Goal: Book appointment/travel/reservation

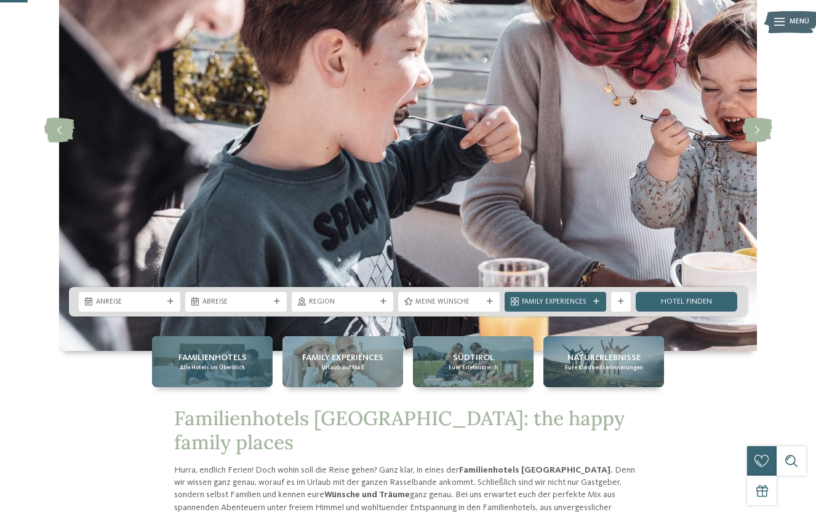
click at [236, 366] on span "Alle Hotels im Überblick" at bounding box center [212, 368] width 65 height 8
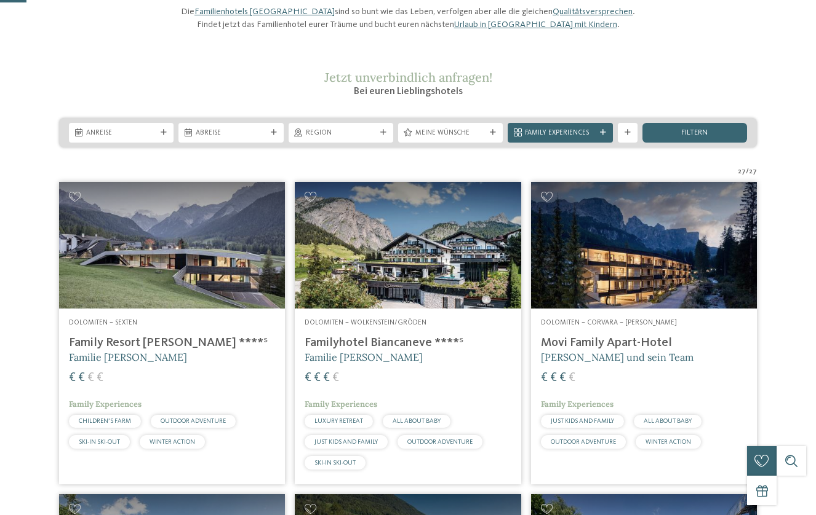
scroll to position [122, 0]
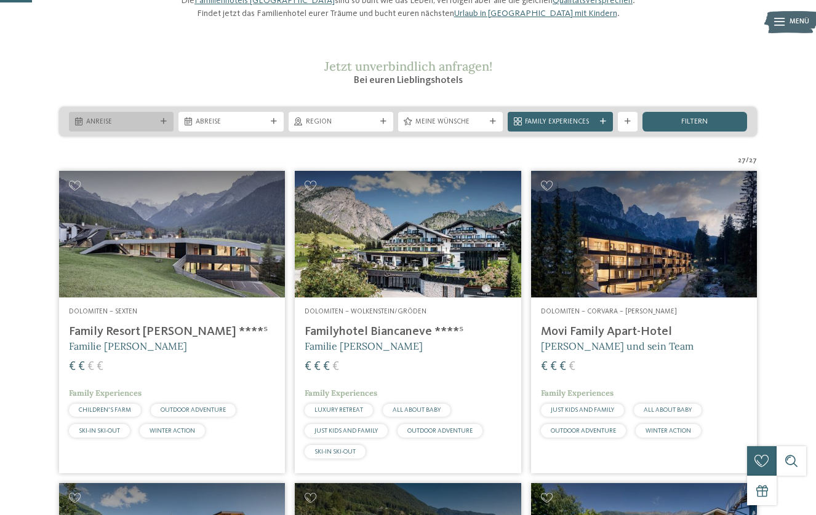
click at [146, 127] on span "Anreise" at bounding box center [121, 122] width 70 height 10
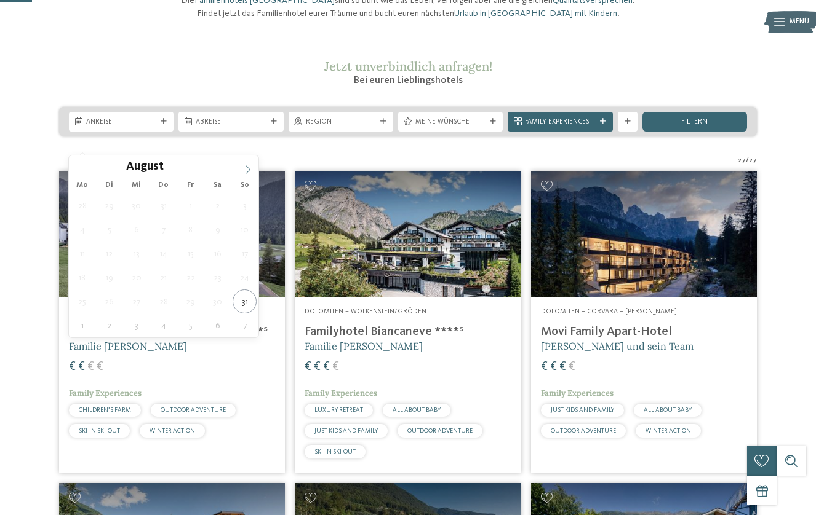
click at [251, 168] on icon at bounding box center [248, 169] width 9 height 9
type input "****"
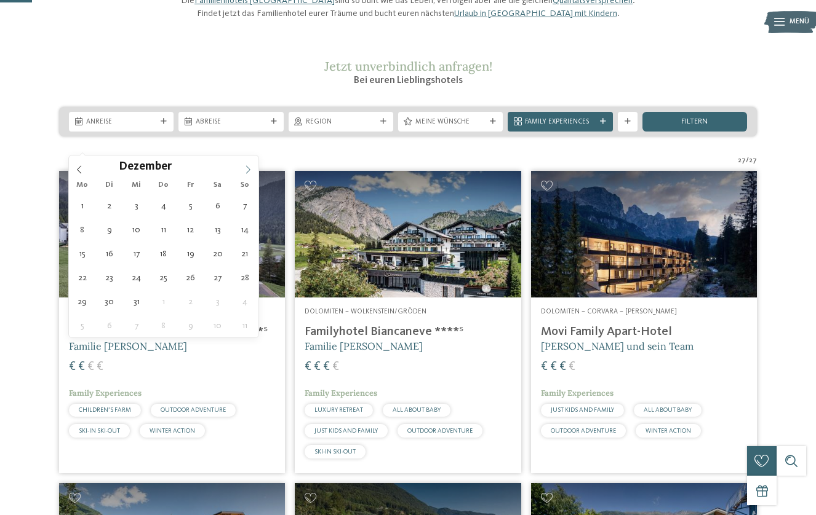
click at [251, 168] on icon at bounding box center [248, 169] width 9 height 9
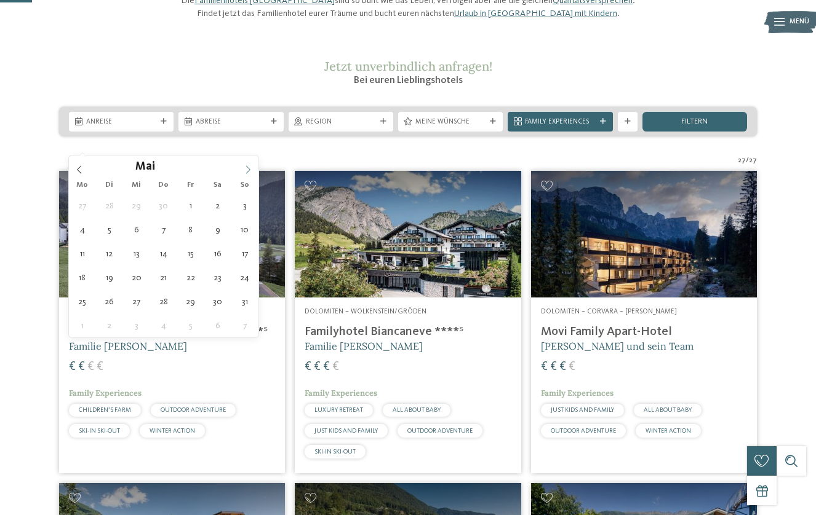
click at [251, 168] on icon at bounding box center [248, 169] width 9 height 9
type div "04.09.2026"
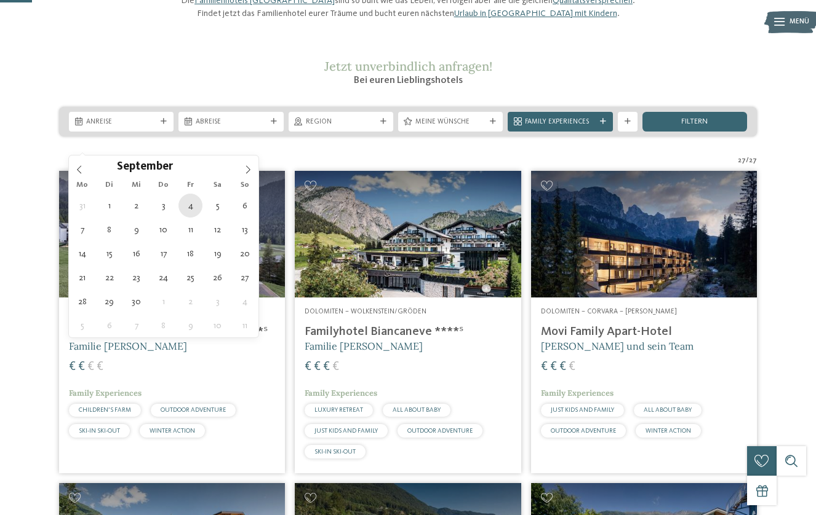
type input "****"
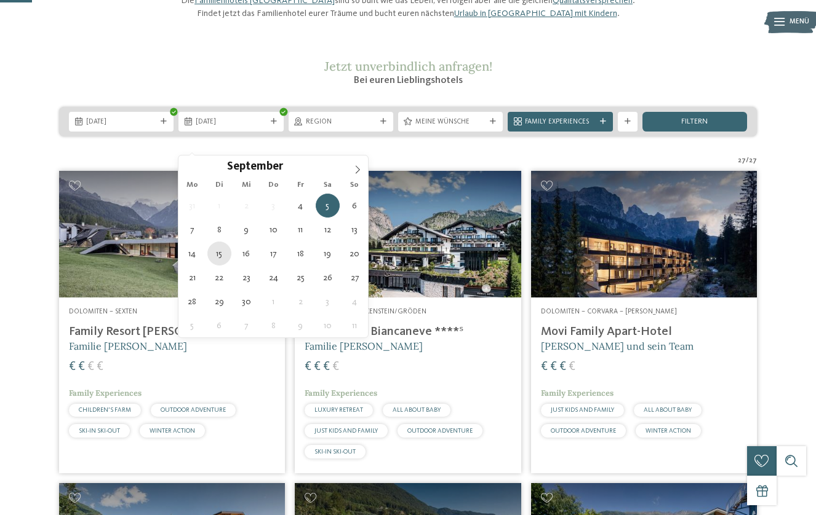
type div "15.09.2026"
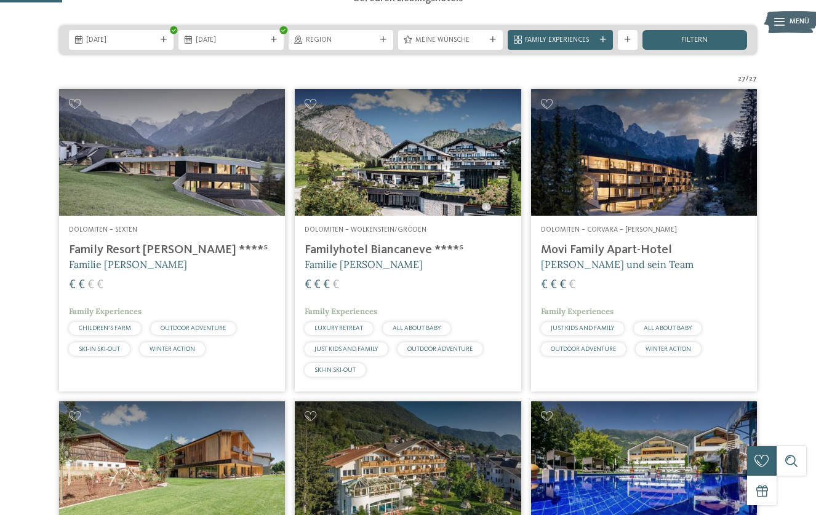
scroll to position [238, 0]
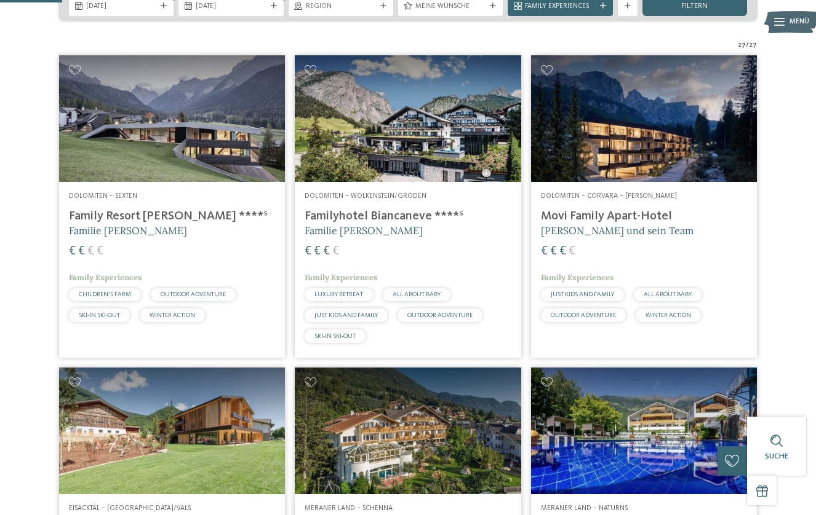
click at [423, 180] on img at bounding box center [408, 118] width 226 height 127
